Goal: Task Accomplishment & Management: Manage account settings

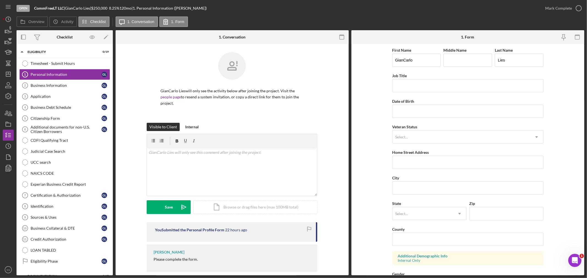
scroll to position [136, 0]
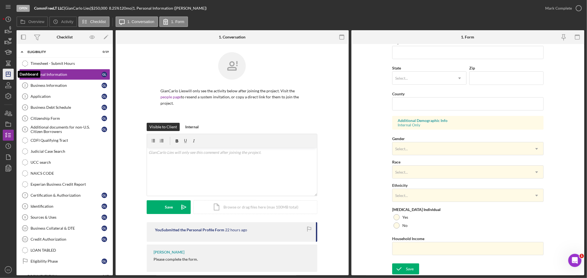
click at [9, 74] on icon "Icon/Dashboard" at bounding box center [8, 74] width 14 height 14
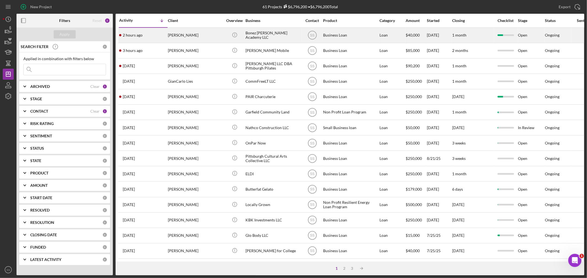
click at [183, 35] on div "[PERSON_NAME]" at bounding box center [195, 35] width 55 height 15
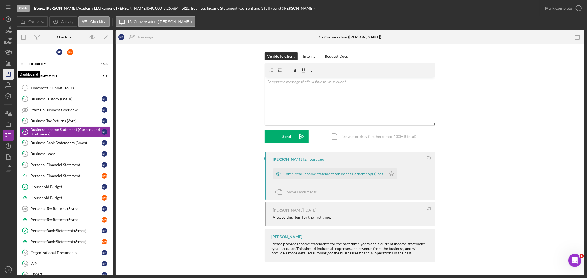
click at [7, 76] on icon "Icon/Dashboard" at bounding box center [8, 74] width 14 height 14
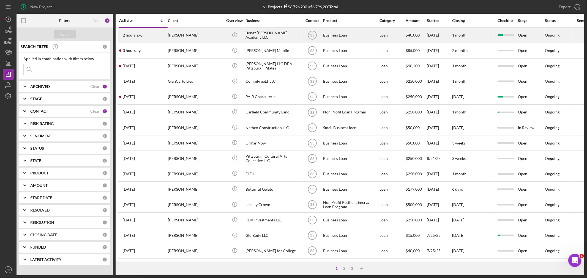
click at [180, 32] on div "[PERSON_NAME]" at bounding box center [195, 35] width 55 height 15
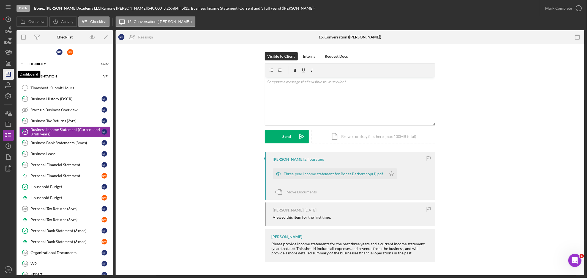
click at [7, 74] on icon "Icon/Dashboard" at bounding box center [8, 74] width 14 height 14
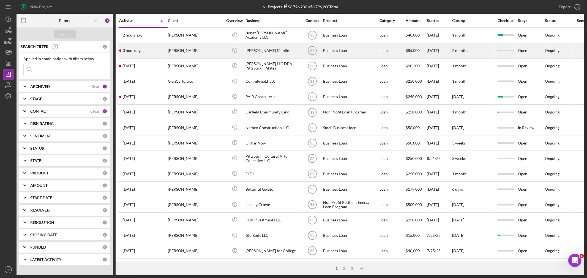
click at [156, 54] on div "3 hours ago [PERSON_NAME]" at bounding box center [143, 50] width 48 height 15
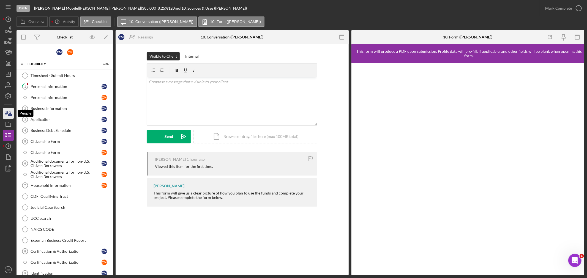
click at [9, 113] on icon "button" at bounding box center [8, 113] width 14 height 14
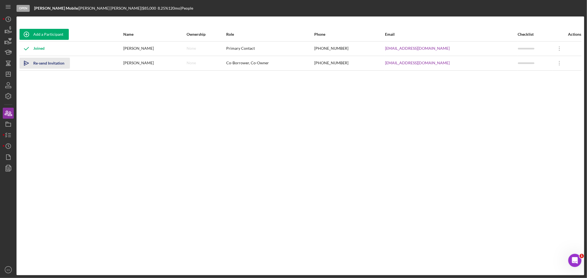
click at [34, 61] on div "Re-send Invitation" at bounding box center [48, 63] width 31 height 11
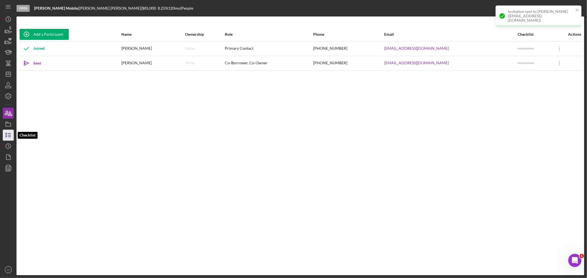
click at [5, 136] on icon "button" at bounding box center [8, 135] width 14 height 14
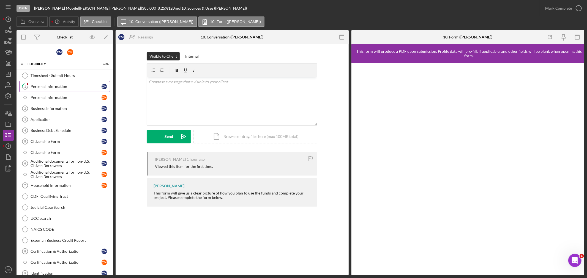
click at [48, 87] on div "Personal Information" at bounding box center [66, 86] width 71 height 4
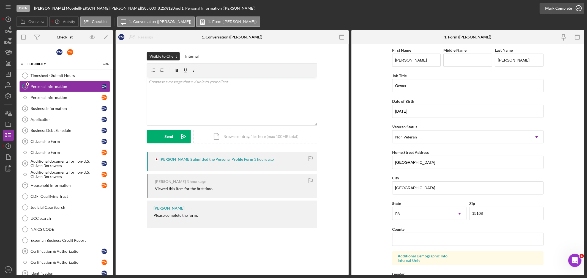
click at [580, 8] on icon "button" at bounding box center [579, 8] width 14 height 14
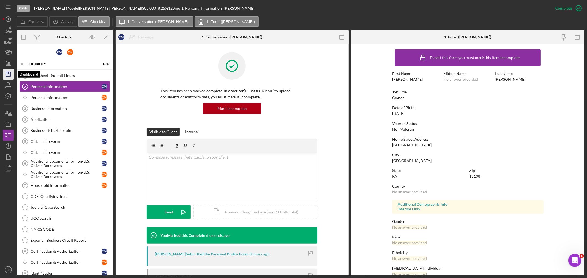
click at [10, 73] on polygon "button" at bounding box center [8, 74] width 4 height 4
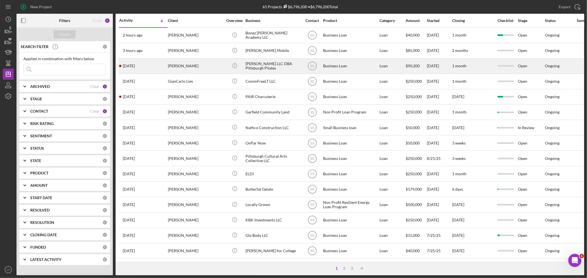
click at [183, 65] on div "[PERSON_NAME]" at bounding box center [195, 66] width 55 height 15
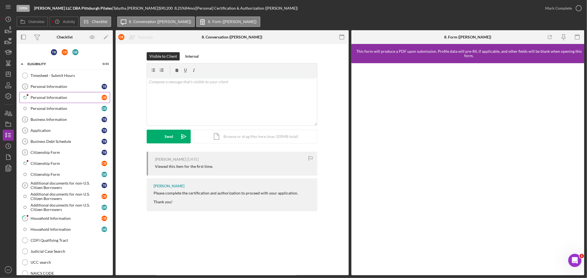
click at [45, 98] on div "Personal Information" at bounding box center [66, 97] width 71 height 4
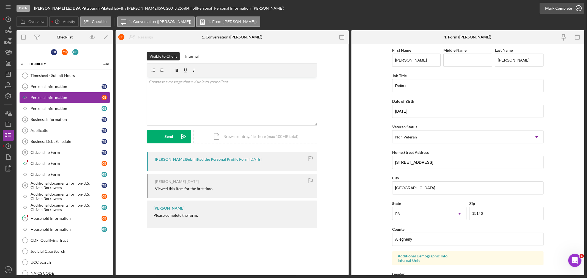
click at [577, 7] on icon "button" at bounding box center [579, 8] width 14 height 14
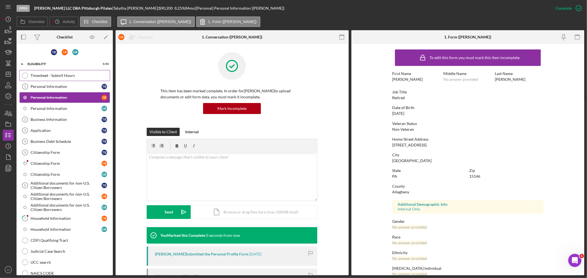
click at [57, 73] on div "Timesheet - Submit Hours" at bounding box center [70, 75] width 79 height 4
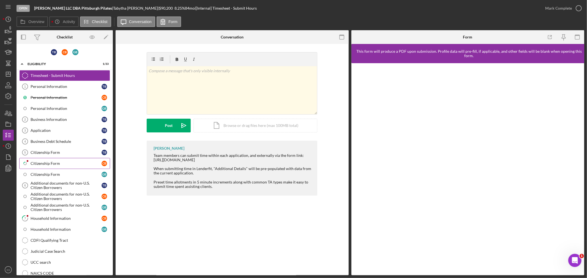
click at [42, 162] on div "Citizenship Form" at bounding box center [66, 163] width 71 height 4
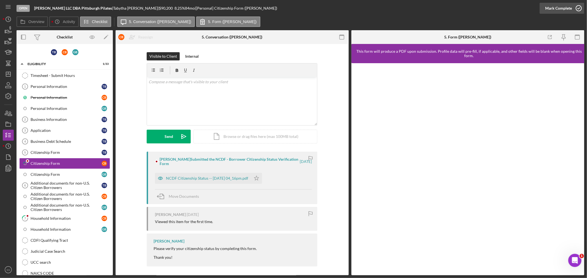
click at [578, 7] on icon "button" at bounding box center [579, 8] width 14 height 14
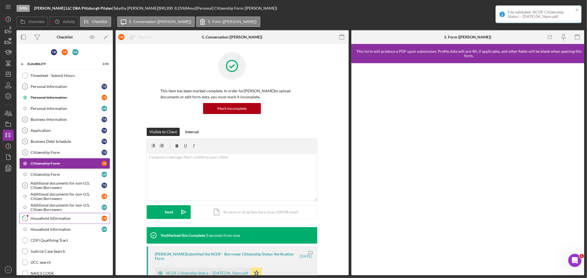
click at [58, 218] on div "Household Information" at bounding box center [66, 219] width 71 height 4
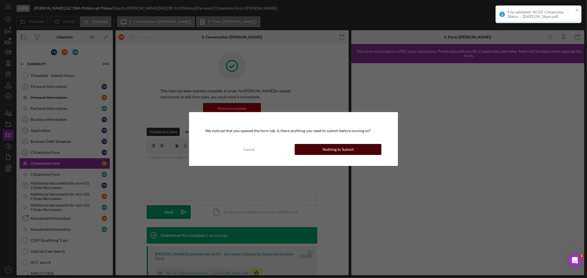
click at [303, 152] on button "Nothing to Submit" at bounding box center [338, 149] width 87 height 11
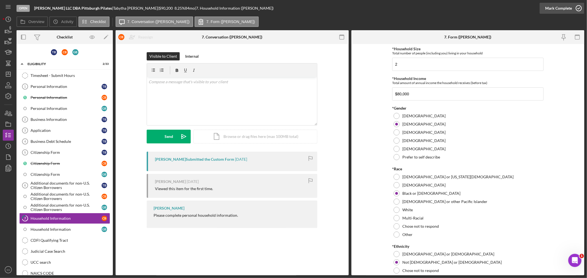
click at [577, 8] on icon "button" at bounding box center [579, 8] width 14 height 14
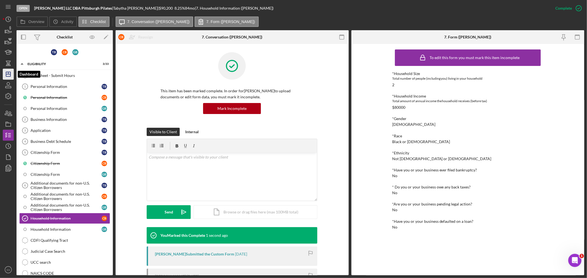
click at [9, 73] on icon "Icon/Dashboard" at bounding box center [8, 74] width 14 height 14
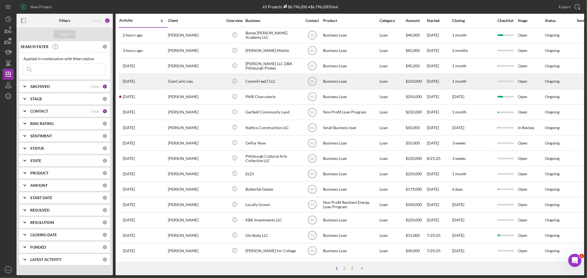
click at [201, 82] on div "GianCarlo Lies" at bounding box center [195, 81] width 55 height 15
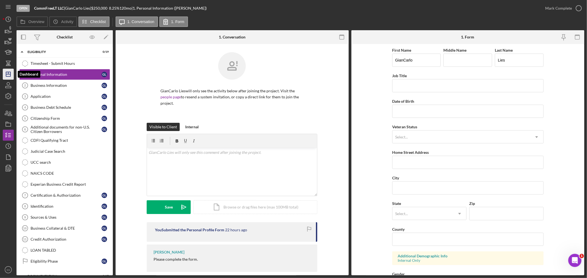
click at [9, 73] on icon "Icon/Dashboard" at bounding box center [8, 74] width 14 height 14
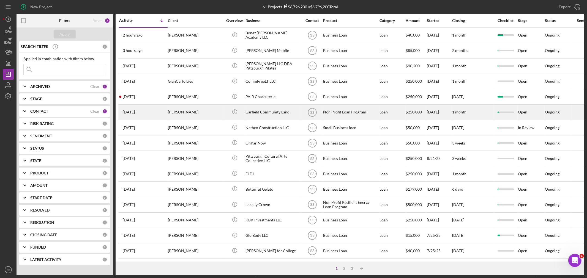
click at [193, 110] on div "[PERSON_NAME]" at bounding box center [195, 112] width 55 height 15
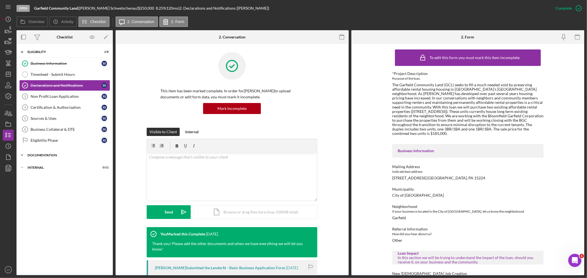
click at [32, 156] on div "Documentation" at bounding box center [67, 155] width 78 height 3
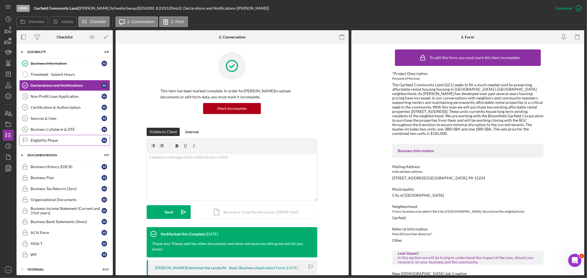
click at [54, 144] on link "Eligibility Phase Eligibility Phase S S" at bounding box center [64, 140] width 91 height 11
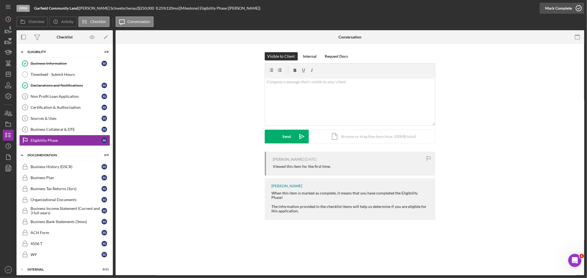
click at [580, 6] on icon "button" at bounding box center [579, 8] width 14 height 14
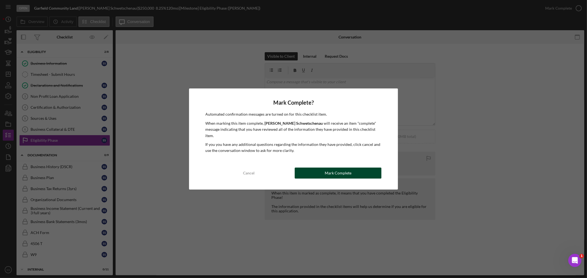
click at [354, 169] on button "Mark Complete" at bounding box center [338, 173] width 87 height 11
